Goal: Task Accomplishment & Management: Use online tool/utility

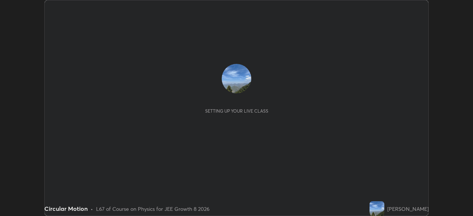
scroll to position [216, 473]
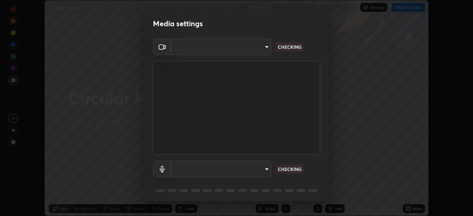
type input "fe2eda5321be6bfb45085b01def2d177fc83f1374430a0b32a6c530ce3caa1ed"
type input "default"
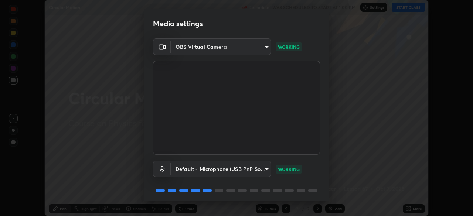
scroll to position [26, 0]
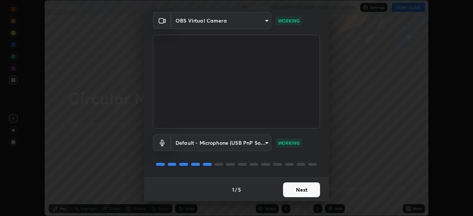
click at [300, 191] on button "Next" at bounding box center [301, 190] width 37 height 15
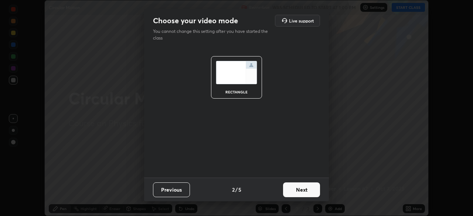
scroll to position [0, 0]
click at [298, 193] on button "Next" at bounding box center [301, 190] width 37 height 15
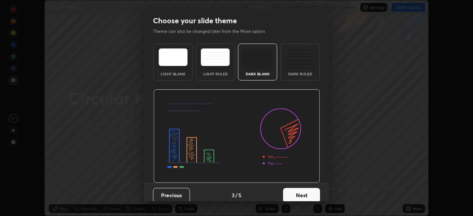
scroll to position [6, 0]
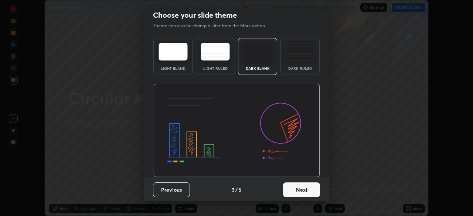
click at [302, 191] on button "Next" at bounding box center [301, 190] width 37 height 15
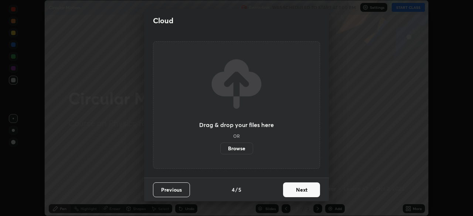
scroll to position [0, 0]
click at [300, 192] on button "Next" at bounding box center [301, 190] width 37 height 15
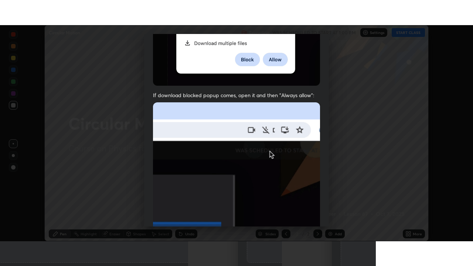
scroll to position [177, 0]
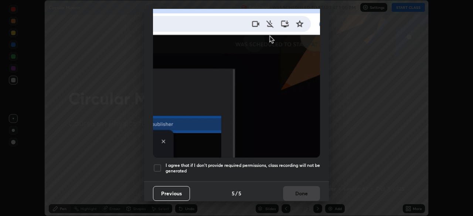
click at [158, 166] on div at bounding box center [157, 168] width 9 height 9
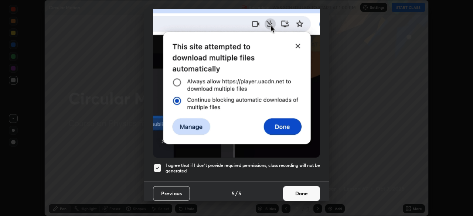
click at [298, 189] on button "Done" at bounding box center [301, 193] width 37 height 15
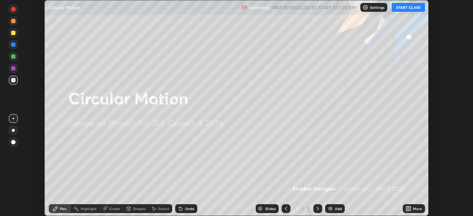
click at [408, 6] on button "START CLASS" at bounding box center [408, 7] width 33 height 9
click at [411, 208] on icon at bounding box center [410, 208] width 2 height 2
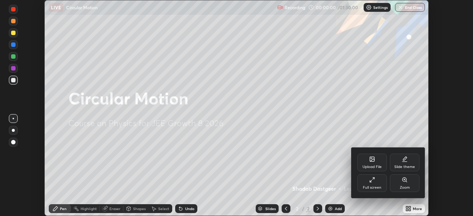
click at [370, 182] on icon at bounding box center [372, 180] width 6 height 6
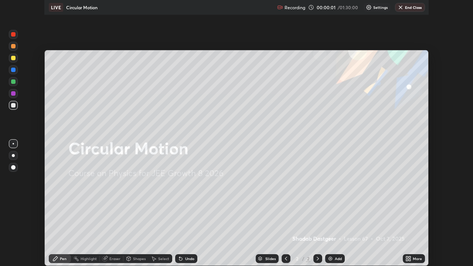
scroll to position [266, 473]
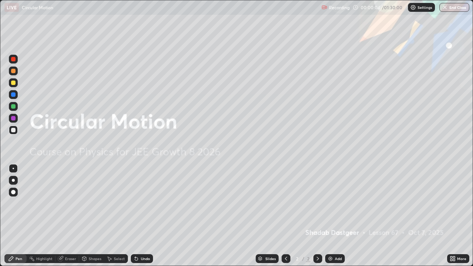
click at [337, 216] on div "Add" at bounding box center [338, 259] width 7 height 4
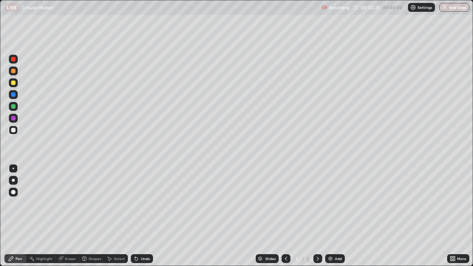
click at [13, 131] on div at bounding box center [13, 130] width 4 height 4
click at [13, 72] on div at bounding box center [13, 71] width 4 height 4
click at [14, 133] on div at bounding box center [13, 130] width 9 height 9
click at [335, 216] on div "Add" at bounding box center [338, 259] width 7 height 4
click at [14, 108] on div at bounding box center [13, 106] width 4 height 4
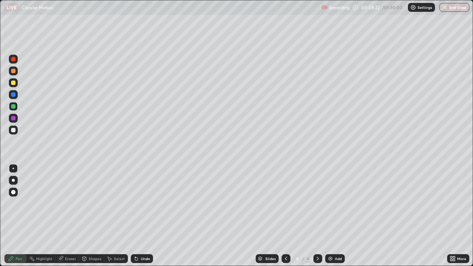
click at [285, 216] on icon at bounding box center [286, 259] width 2 height 4
click at [314, 216] on div at bounding box center [318, 258] width 9 height 9
click at [13, 131] on div at bounding box center [13, 130] width 4 height 4
click at [67, 216] on div "Eraser" at bounding box center [70, 259] width 11 height 4
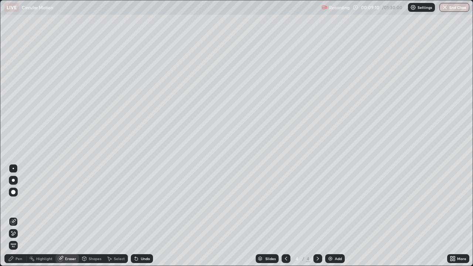
click at [13, 180] on div at bounding box center [13, 180] width 3 height 3
click at [31, 216] on div "Highlight" at bounding box center [41, 258] width 29 height 9
click at [21, 216] on div "Pen" at bounding box center [15, 258] width 22 height 9
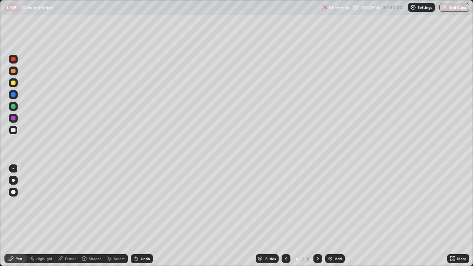
click at [13, 177] on div at bounding box center [13, 180] width 9 height 9
click at [13, 169] on div at bounding box center [13, 168] width 1 height 1
click at [14, 71] on div at bounding box center [13, 71] width 4 height 4
click at [13, 133] on div at bounding box center [13, 130] width 9 height 9
click at [13, 60] on div at bounding box center [13, 59] width 4 height 4
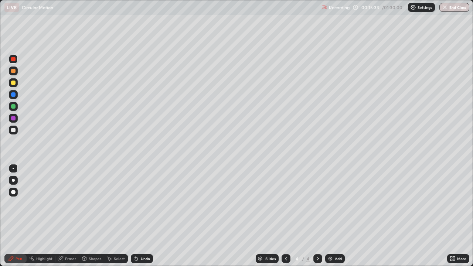
click at [332, 216] on img at bounding box center [331, 259] width 6 height 6
click at [14, 131] on div at bounding box center [13, 130] width 4 height 4
click at [11, 72] on div at bounding box center [13, 71] width 4 height 4
click at [13, 83] on div at bounding box center [13, 83] width 4 height 4
click at [12, 129] on div at bounding box center [13, 130] width 4 height 4
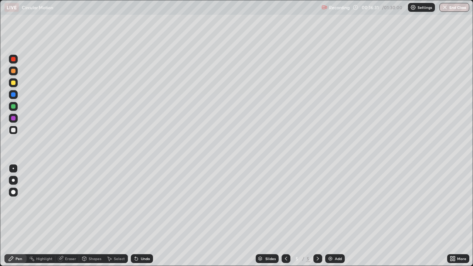
click at [138, 216] on div "Undo" at bounding box center [142, 258] width 22 height 9
click at [141, 216] on div "Undo" at bounding box center [142, 258] width 22 height 9
click at [138, 216] on icon at bounding box center [136, 259] width 6 height 6
click at [12, 96] on div at bounding box center [13, 94] width 4 height 4
click at [136, 216] on div "Undo" at bounding box center [142, 258] width 22 height 9
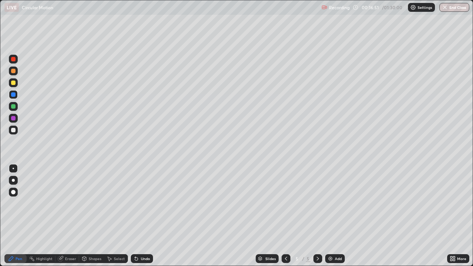
click at [13, 129] on div at bounding box center [13, 130] width 4 height 4
click at [139, 216] on div "Undo" at bounding box center [142, 258] width 22 height 9
click at [137, 216] on icon at bounding box center [136, 259] width 6 height 6
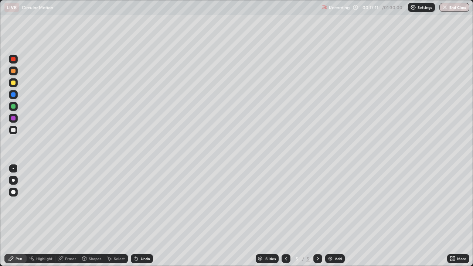
click at [151, 216] on div "Undo" at bounding box center [142, 258] width 22 height 9
click at [135, 216] on icon at bounding box center [135, 257] width 1 height 1
click at [89, 216] on div "Shapes" at bounding box center [95, 259] width 13 height 4
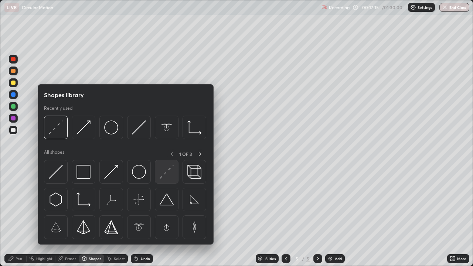
click at [169, 172] on img at bounding box center [167, 172] width 14 height 14
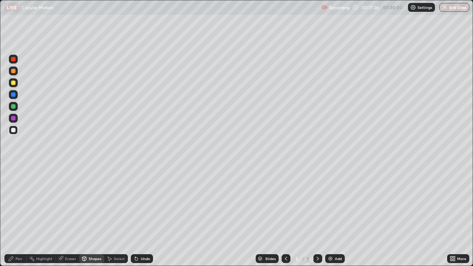
click at [13, 132] on div at bounding box center [13, 130] width 4 height 4
click at [14, 72] on div at bounding box center [13, 71] width 4 height 4
click at [18, 216] on div "Pen" at bounding box center [15, 258] width 22 height 9
click at [13, 131] on div at bounding box center [13, 130] width 4 height 4
click at [145, 216] on div "Undo" at bounding box center [145, 259] width 9 height 4
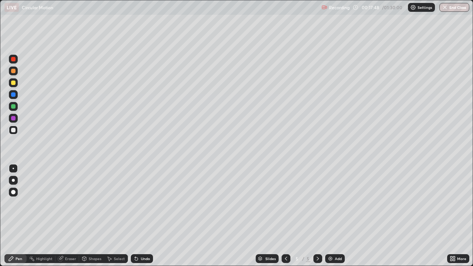
click at [144, 216] on div "Undo" at bounding box center [145, 259] width 9 height 4
click at [70, 216] on div "Eraser" at bounding box center [70, 259] width 11 height 4
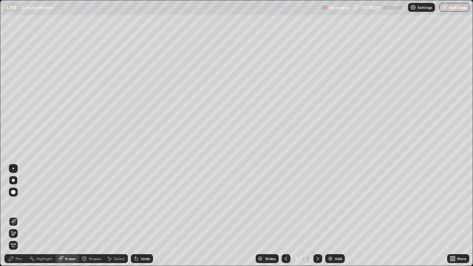
click at [16, 216] on div "Pen" at bounding box center [15, 258] width 22 height 9
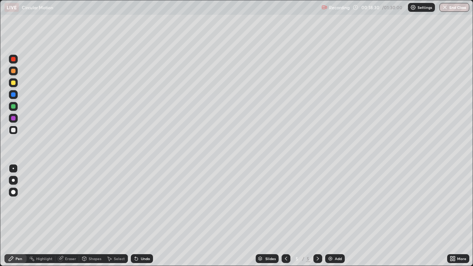
click at [15, 216] on div "Pen" at bounding box center [15, 258] width 22 height 9
click at [14, 58] on div at bounding box center [13, 59] width 4 height 4
click at [11, 130] on div at bounding box center [13, 130] width 4 height 4
click at [14, 85] on div at bounding box center [13, 83] width 4 height 4
click at [141, 216] on div "Undo" at bounding box center [145, 259] width 9 height 4
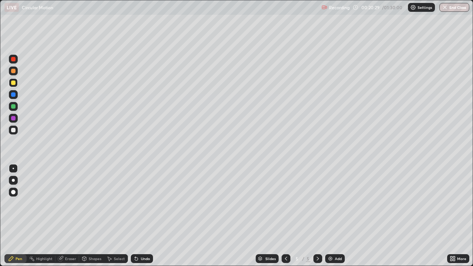
click at [141, 216] on div "Undo" at bounding box center [145, 259] width 9 height 4
click at [335, 216] on div "Add" at bounding box center [338, 259] width 7 height 4
click at [14, 74] on div at bounding box center [13, 71] width 9 height 9
click at [13, 129] on div at bounding box center [13, 130] width 4 height 4
click at [143, 216] on div "Undo" at bounding box center [145, 259] width 9 height 4
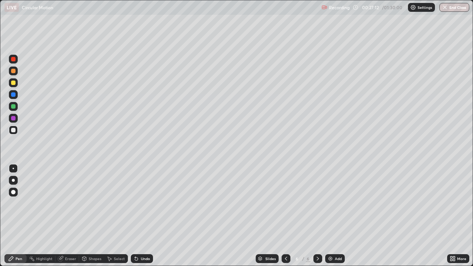
click at [13, 120] on div at bounding box center [13, 118] width 4 height 4
click at [13, 128] on div at bounding box center [13, 130] width 4 height 4
click at [284, 216] on icon at bounding box center [286, 259] width 6 height 6
click at [318, 216] on icon at bounding box center [318, 259] width 2 height 4
click at [335, 216] on div "Add" at bounding box center [338, 259] width 7 height 4
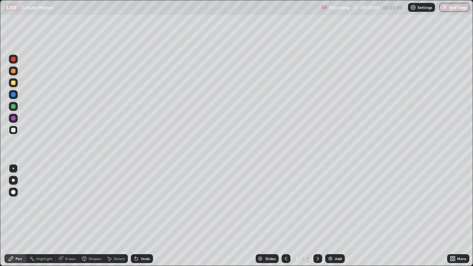
click at [14, 72] on div at bounding box center [13, 71] width 4 height 4
click at [14, 131] on div at bounding box center [13, 130] width 4 height 4
click at [146, 216] on div "Undo" at bounding box center [145, 259] width 9 height 4
click at [143, 216] on div "Undo" at bounding box center [142, 258] width 22 height 9
click at [144, 216] on div "Undo" at bounding box center [142, 258] width 22 height 9
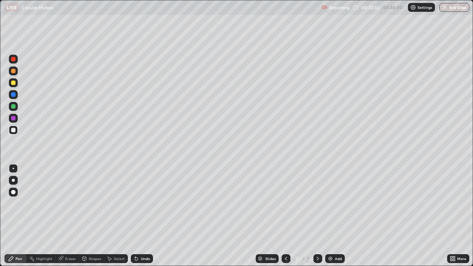
click at [13, 84] on div at bounding box center [13, 83] width 4 height 4
click at [138, 216] on div "Undo" at bounding box center [142, 258] width 22 height 9
click at [139, 216] on div "Undo" at bounding box center [142, 258] width 22 height 9
click at [140, 216] on div "Undo" at bounding box center [142, 258] width 22 height 9
click at [139, 216] on div "Undo" at bounding box center [142, 258] width 22 height 9
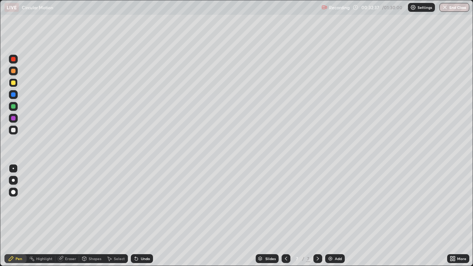
click at [139, 216] on div "Undo" at bounding box center [142, 258] width 22 height 9
click at [15, 132] on div at bounding box center [13, 130] width 9 height 9
click at [64, 216] on div "Eraser" at bounding box center [67, 258] width 24 height 9
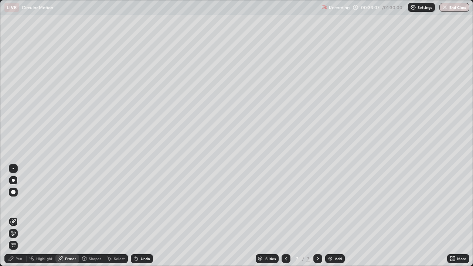
click at [18, 216] on div "Pen" at bounding box center [19, 259] width 7 height 4
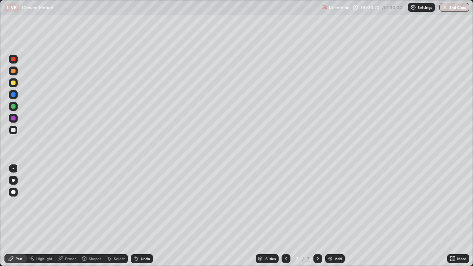
click at [13, 84] on div at bounding box center [13, 83] width 4 height 4
click at [14, 130] on div at bounding box center [13, 130] width 4 height 4
click at [333, 216] on div "Add" at bounding box center [335, 258] width 20 height 9
click at [13, 71] on div at bounding box center [13, 71] width 4 height 4
click at [143, 216] on div "Undo" at bounding box center [145, 259] width 9 height 4
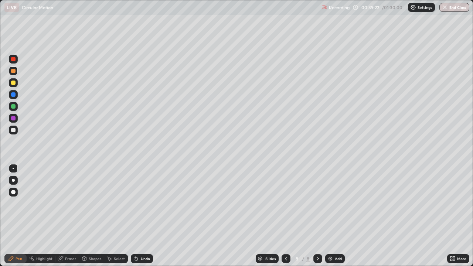
click at [14, 131] on div at bounding box center [13, 130] width 4 height 4
click at [69, 216] on div "Eraser" at bounding box center [70, 259] width 11 height 4
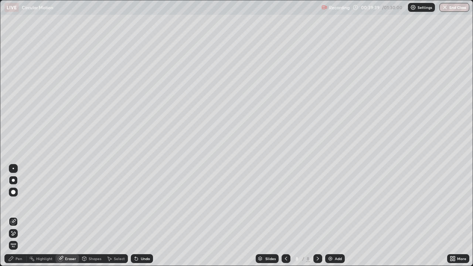
click at [16, 216] on div "Pen" at bounding box center [19, 259] width 7 height 4
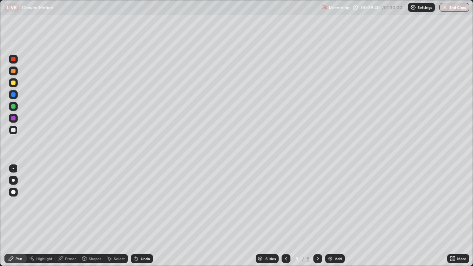
click at [13, 71] on div at bounding box center [13, 71] width 4 height 4
click at [143, 216] on div "Undo" at bounding box center [142, 258] width 22 height 9
click at [139, 216] on div "Undo" at bounding box center [142, 258] width 22 height 9
click at [15, 129] on div at bounding box center [13, 130] width 4 height 4
click at [334, 216] on div "Add" at bounding box center [335, 258] width 20 height 9
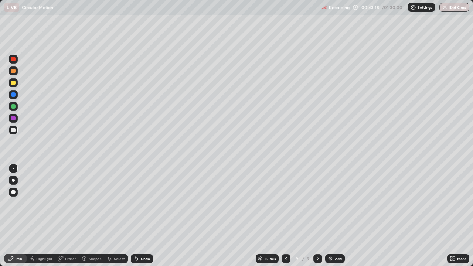
click at [14, 71] on div at bounding box center [13, 71] width 4 height 4
click at [70, 216] on div "Eraser" at bounding box center [70, 259] width 11 height 4
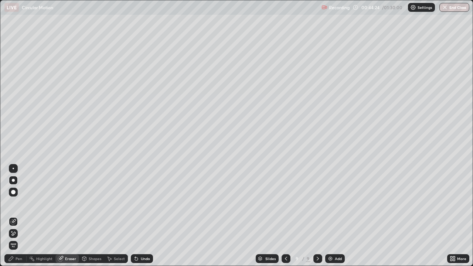
click at [13, 169] on div at bounding box center [13, 168] width 1 height 1
click at [16, 216] on div "Pen" at bounding box center [15, 258] width 22 height 9
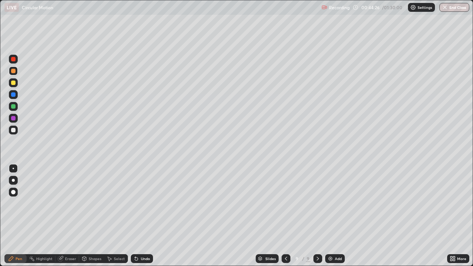
click at [15, 131] on div at bounding box center [13, 130] width 4 height 4
click at [142, 216] on div "Undo" at bounding box center [145, 259] width 9 height 4
click at [139, 216] on div "Undo" at bounding box center [142, 258] width 22 height 9
click at [141, 216] on div "Undo" at bounding box center [145, 259] width 9 height 4
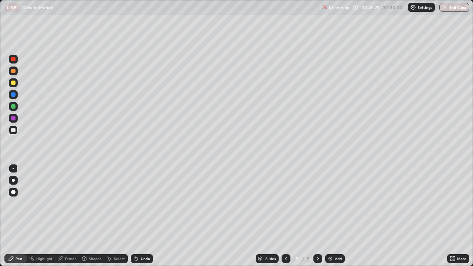
click at [74, 216] on div "Eraser" at bounding box center [70, 259] width 11 height 4
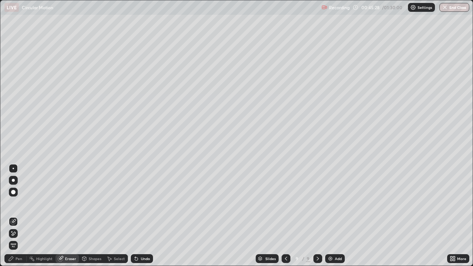
click at [16, 216] on div "Pen" at bounding box center [19, 259] width 7 height 4
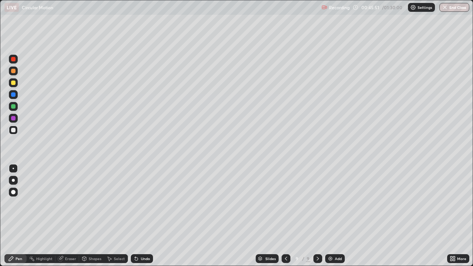
click at [67, 216] on div "Eraser" at bounding box center [70, 259] width 11 height 4
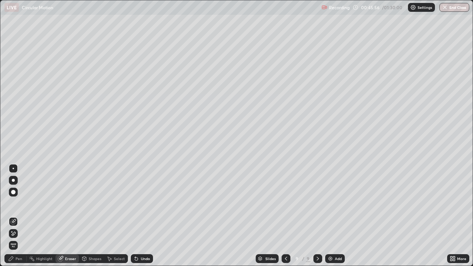
click at [14, 216] on div "Pen" at bounding box center [15, 258] width 22 height 9
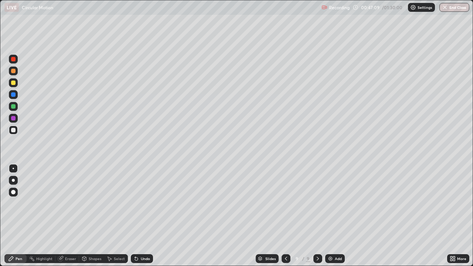
click at [135, 216] on icon at bounding box center [135, 257] width 1 height 1
click at [13, 96] on div at bounding box center [13, 94] width 4 height 4
click at [335, 216] on div "Add" at bounding box center [338, 259] width 7 height 4
click at [14, 132] on div at bounding box center [13, 130] width 4 height 4
click at [285, 216] on icon at bounding box center [286, 259] width 2 height 4
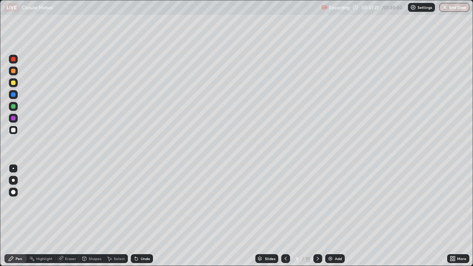
click at [317, 216] on icon at bounding box center [318, 259] width 6 height 6
click at [70, 216] on div "Eraser" at bounding box center [70, 259] width 11 height 4
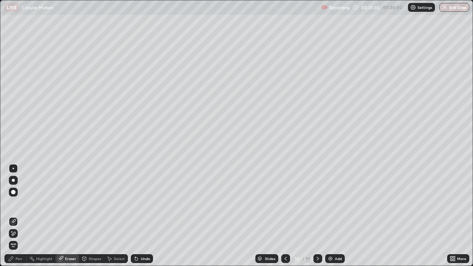
click at [16, 216] on div "Pen" at bounding box center [19, 259] width 7 height 4
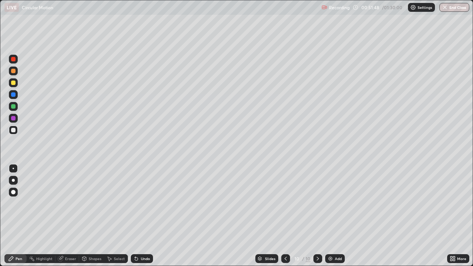
click at [139, 216] on div "Undo" at bounding box center [142, 258] width 22 height 9
click at [141, 216] on div "Undo" at bounding box center [145, 259] width 9 height 4
click at [328, 216] on div "Add" at bounding box center [335, 258] width 20 height 9
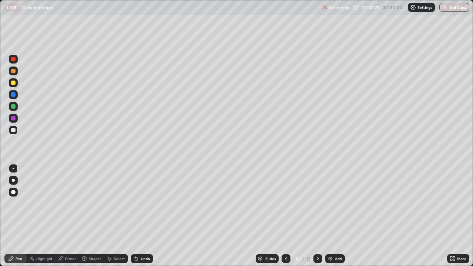
click at [13, 180] on div at bounding box center [13, 180] width 3 height 3
click at [13, 85] on div at bounding box center [13, 82] width 9 height 9
click at [13, 169] on div at bounding box center [13, 168] width 1 height 1
click at [15, 130] on div at bounding box center [13, 130] width 4 height 4
click at [13, 131] on div at bounding box center [13, 130] width 4 height 4
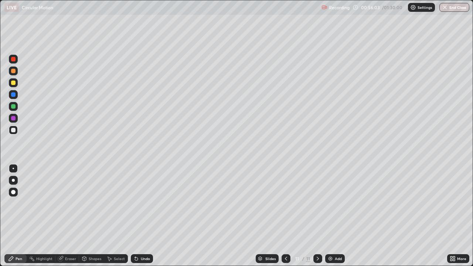
click at [138, 216] on icon at bounding box center [136, 259] width 6 height 6
click at [135, 216] on icon at bounding box center [135, 257] width 1 height 1
click at [139, 216] on div "Undo" at bounding box center [142, 258] width 22 height 9
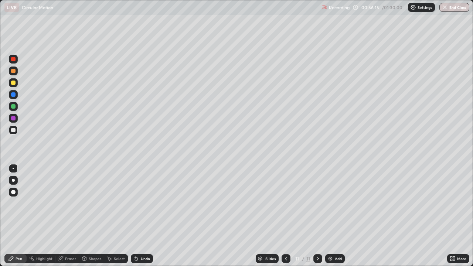
click at [139, 216] on div "Undo" at bounding box center [142, 258] width 22 height 9
click at [138, 216] on icon at bounding box center [136, 259] width 6 height 6
click at [139, 216] on div "Undo" at bounding box center [142, 258] width 22 height 9
click at [145, 216] on div "Undo" at bounding box center [145, 259] width 9 height 4
click at [138, 216] on icon at bounding box center [136, 259] width 6 height 6
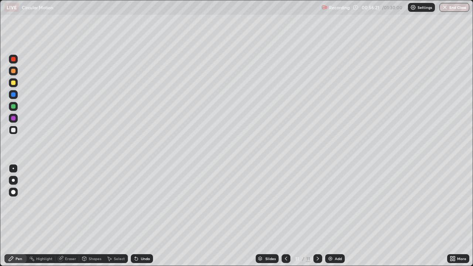
click at [138, 216] on icon at bounding box center [136, 259] width 6 height 6
click at [144, 216] on div "Undo" at bounding box center [145, 259] width 9 height 4
click at [141, 216] on div "Undo" at bounding box center [145, 259] width 9 height 4
click at [338, 216] on div "Add" at bounding box center [335, 258] width 20 height 9
click at [13, 107] on div at bounding box center [13, 106] width 4 height 4
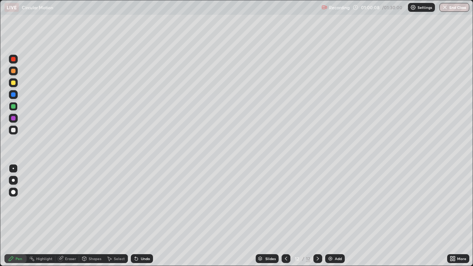
click at [12, 94] on div at bounding box center [13, 94] width 4 height 4
click at [14, 131] on div at bounding box center [13, 130] width 4 height 4
click at [14, 129] on div at bounding box center [13, 130] width 4 height 4
click at [13, 85] on div at bounding box center [13, 82] width 9 height 9
click at [13, 132] on div at bounding box center [13, 130] width 4 height 4
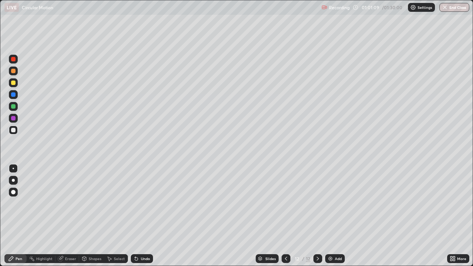
click at [12, 58] on div at bounding box center [13, 59] width 4 height 4
click at [12, 119] on div at bounding box center [13, 118] width 4 height 4
click at [140, 216] on div "Undo" at bounding box center [142, 258] width 22 height 9
click at [142, 216] on div "Undo" at bounding box center [142, 258] width 22 height 9
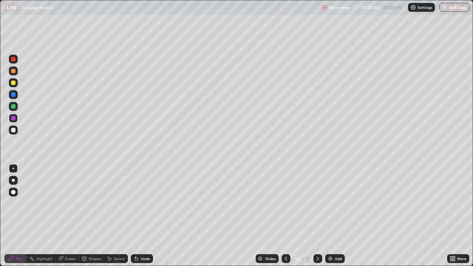
click at [141, 216] on div "Undo" at bounding box center [142, 258] width 22 height 9
click at [139, 216] on div "Undo" at bounding box center [142, 258] width 22 height 9
click at [13, 131] on div at bounding box center [13, 130] width 4 height 4
click at [141, 216] on div "Undo" at bounding box center [145, 259] width 9 height 4
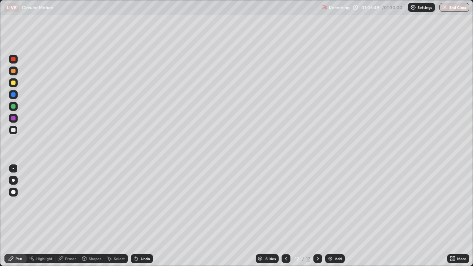
click at [142, 216] on div "Undo" at bounding box center [145, 259] width 9 height 4
click at [142, 216] on div "Undo" at bounding box center [142, 258] width 22 height 9
click at [143, 216] on div "Undo" at bounding box center [145, 259] width 9 height 4
click at [144, 216] on div "Undo" at bounding box center [142, 258] width 22 height 9
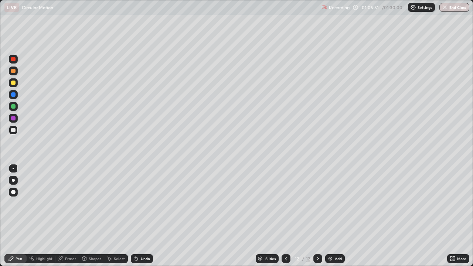
click at [143, 216] on div "Undo" at bounding box center [142, 258] width 22 height 9
click at [335, 216] on div "Add" at bounding box center [338, 259] width 7 height 4
click at [13, 71] on div at bounding box center [13, 71] width 4 height 4
click at [142, 216] on div "Undo" at bounding box center [145, 259] width 9 height 4
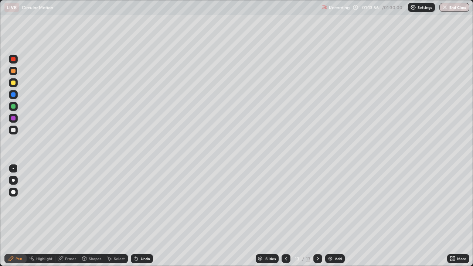
click at [142, 216] on div "Undo" at bounding box center [142, 258] width 22 height 9
click at [13, 129] on div at bounding box center [13, 130] width 4 height 4
click at [14, 72] on div at bounding box center [13, 71] width 4 height 4
click at [17, 129] on div at bounding box center [13, 130] width 9 height 9
click at [12, 72] on div at bounding box center [13, 71] width 4 height 4
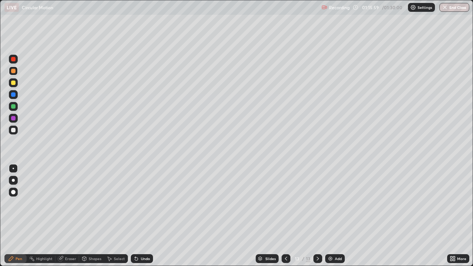
click at [15, 132] on div at bounding box center [13, 130] width 9 height 9
click at [69, 216] on div "Eraser" at bounding box center [70, 259] width 11 height 4
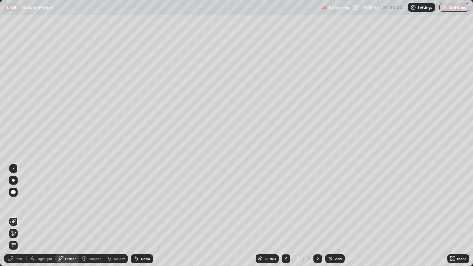
click at [17, 216] on div "Pen" at bounding box center [19, 259] width 7 height 4
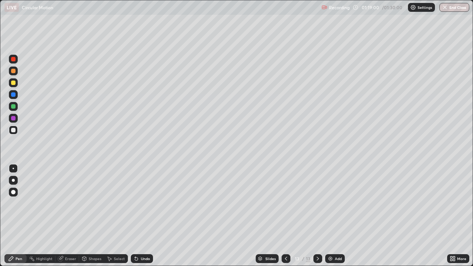
click at [337, 216] on div "Add" at bounding box center [338, 259] width 7 height 4
click at [14, 72] on div at bounding box center [13, 71] width 4 height 4
click at [13, 131] on div at bounding box center [13, 130] width 4 height 4
click at [14, 59] on div at bounding box center [13, 59] width 4 height 4
click at [15, 131] on div at bounding box center [13, 130] width 4 height 4
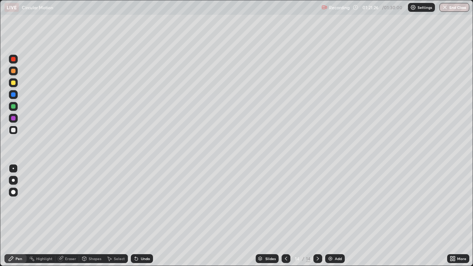
click at [283, 216] on div at bounding box center [286, 258] width 9 height 15
click at [288, 216] on icon at bounding box center [286, 259] width 6 height 6
click at [317, 216] on icon at bounding box center [318, 259] width 6 height 6
click at [458, 7] on button "End Class" at bounding box center [455, 7] width 30 height 9
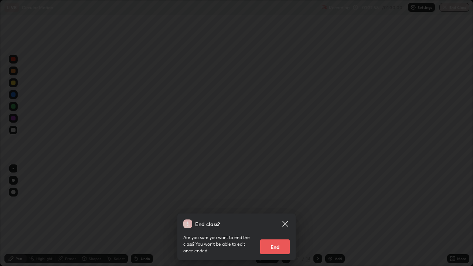
click at [271, 216] on button "End" at bounding box center [275, 247] width 30 height 15
